Goal: Information Seeking & Learning: Learn about a topic

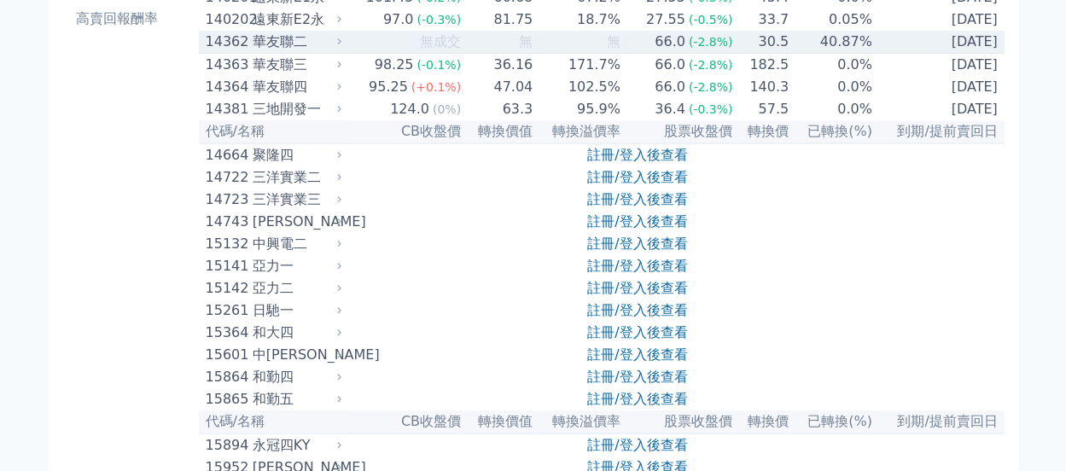
scroll to position [341, 0]
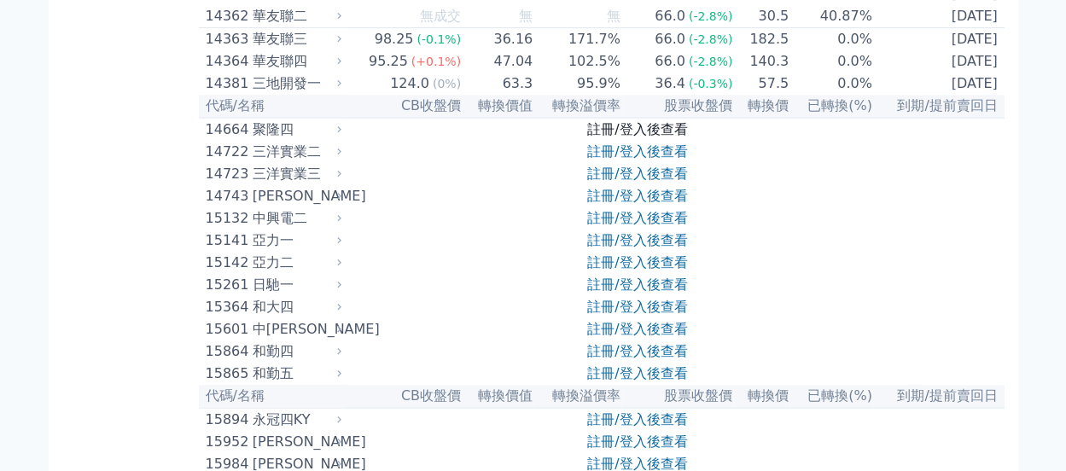
click at [596, 137] on link "註冊/登入後查看" at bounding box center [637, 129] width 100 height 16
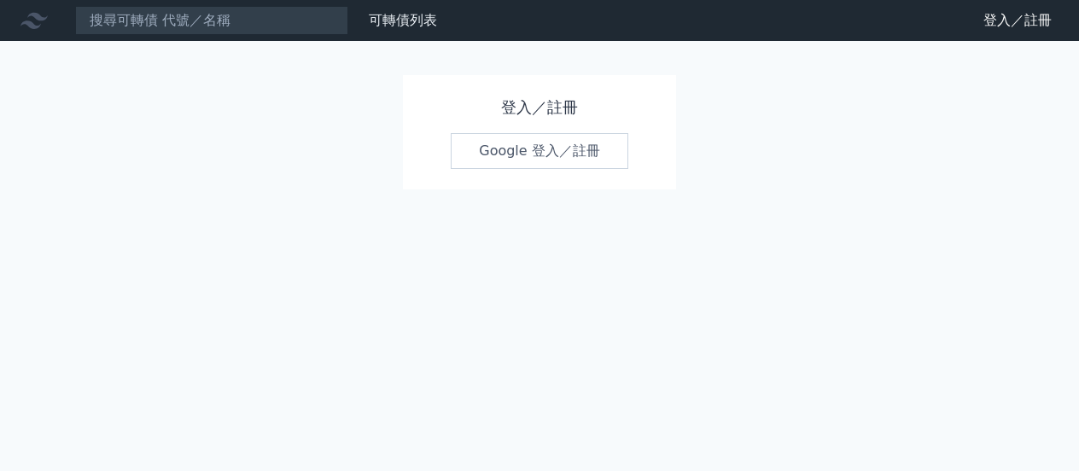
click at [498, 155] on link "Google 登入／註冊" at bounding box center [540, 151] width 178 height 36
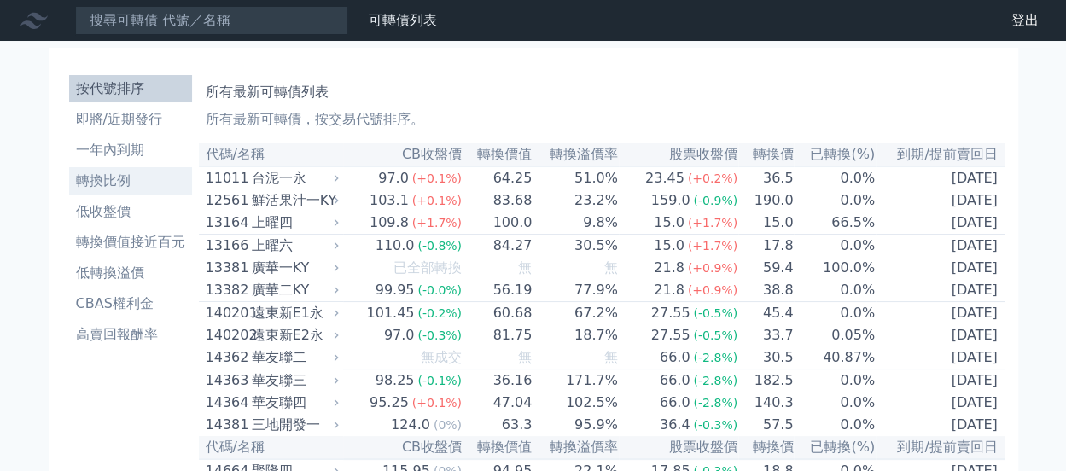
click at [125, 181] on li "轉換比例" at bounding box center [130, 181] width 123 height 20
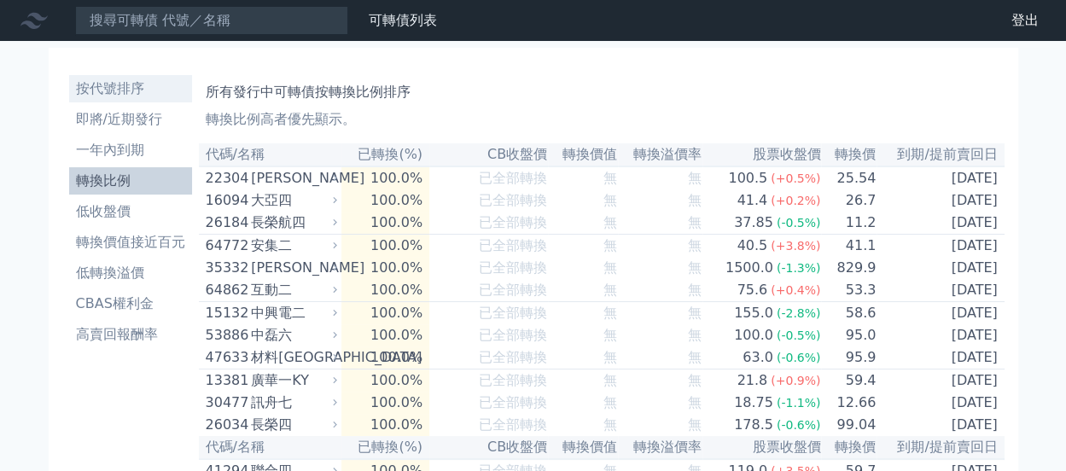
click at [137, 95] on li "按代號排序" at bounding box center [130, 89] width 123 height 20
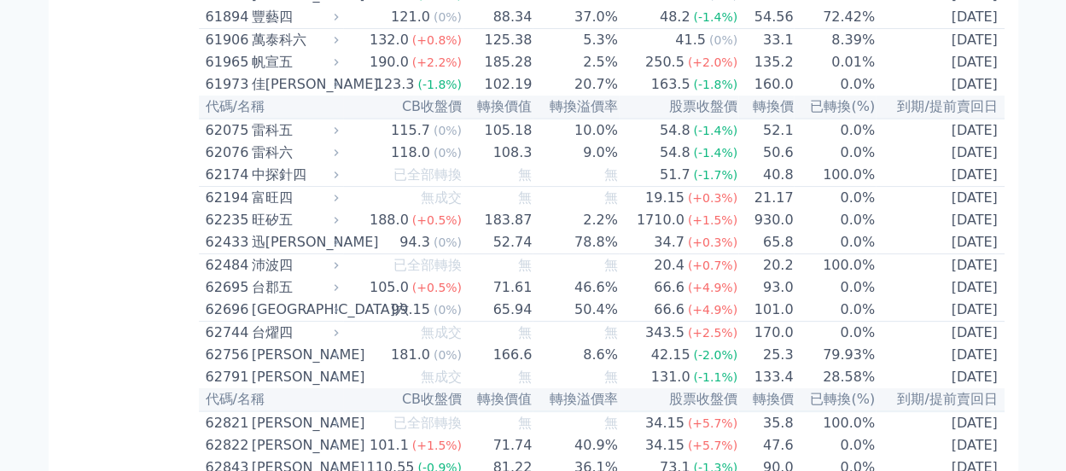
scroll to position [6486, 0]
